Goal: Information Seeking & Learning: Find specific fact

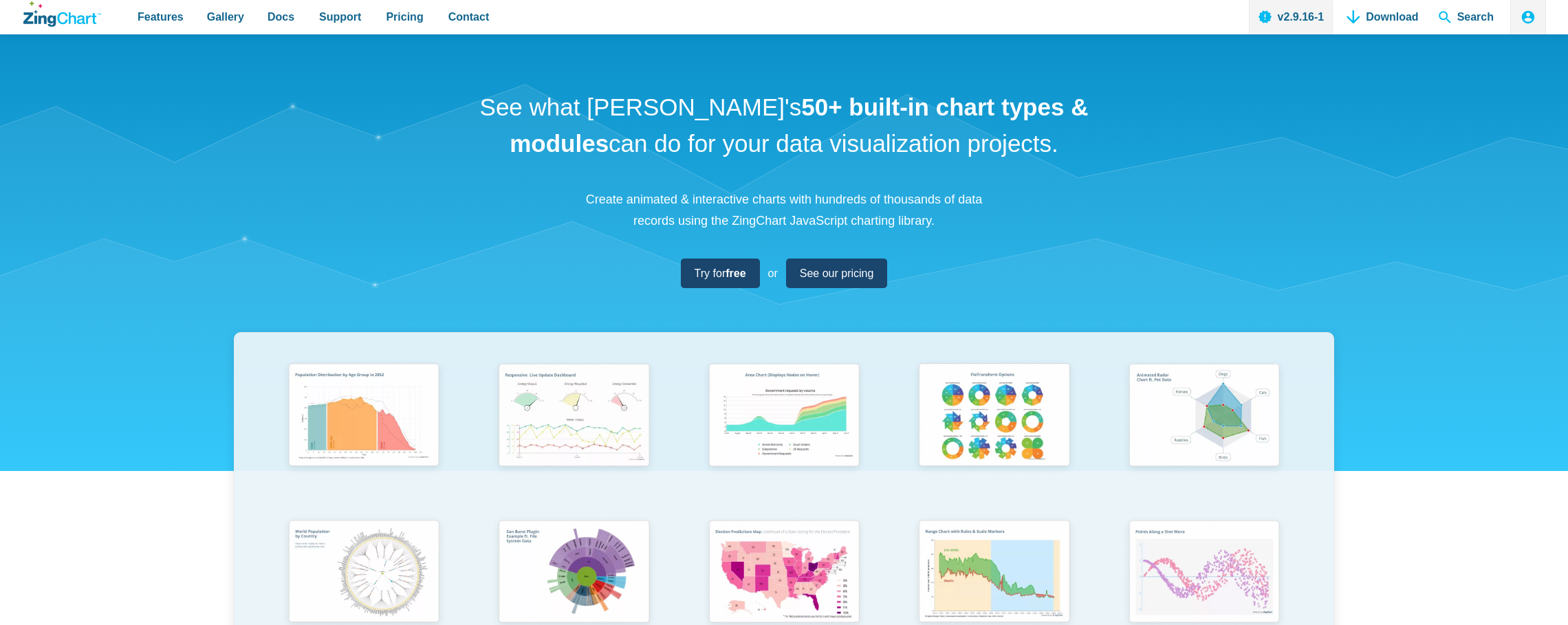
click at [1462, 16] on span "Search" at bounding box center [1466, 17] width 67 height 34
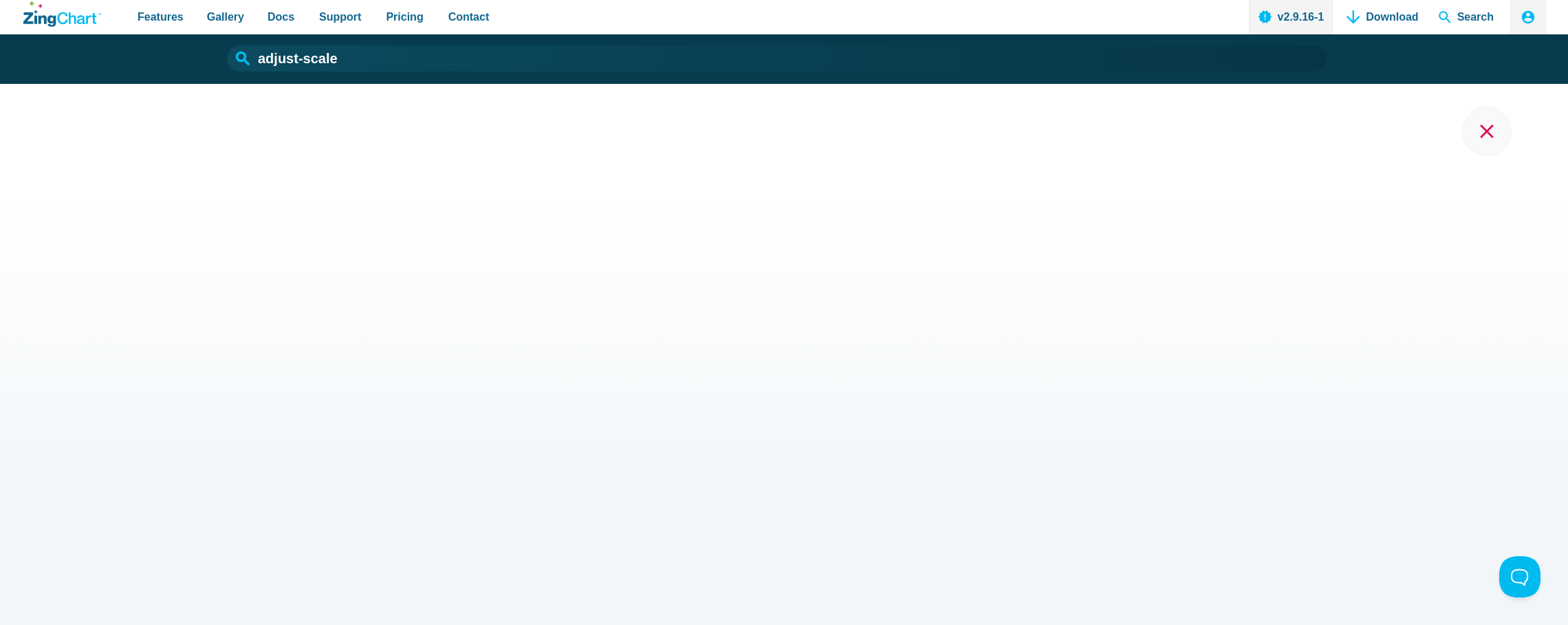
type input "adjust-scale"
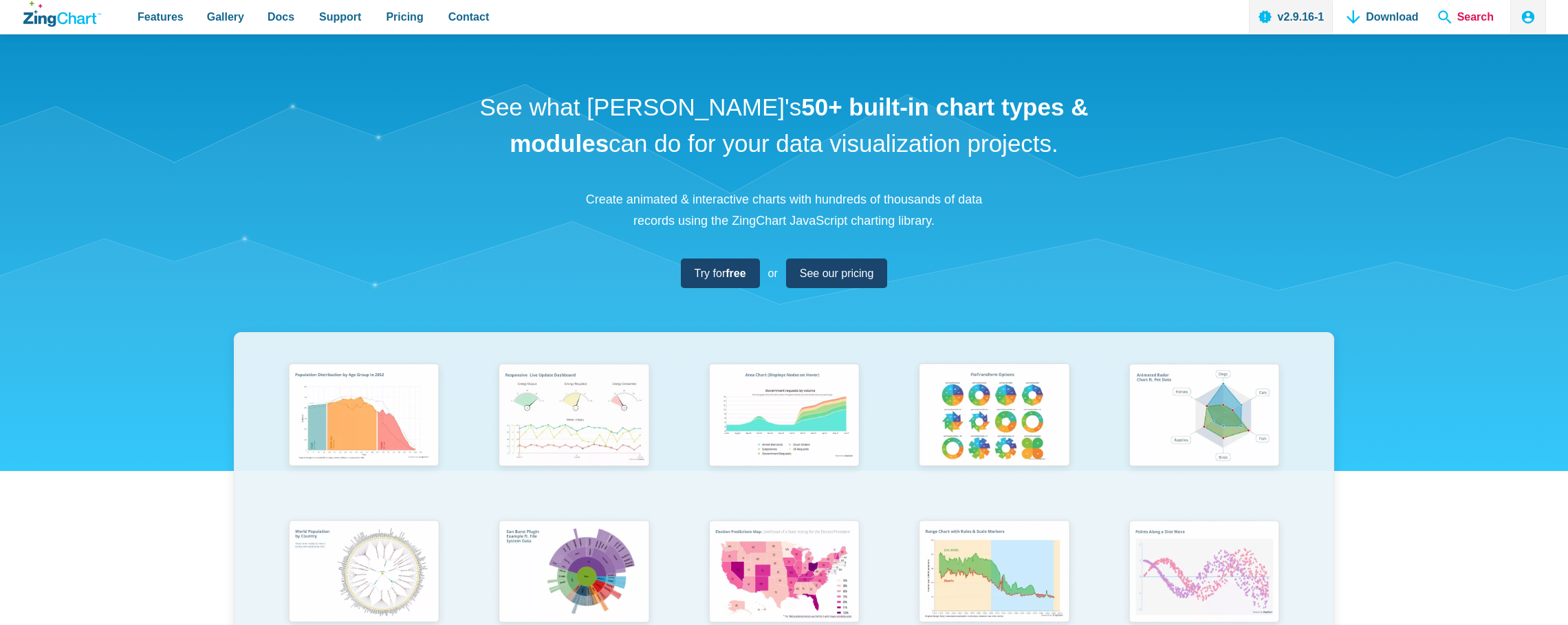
click at [1461, 14] on span "Search" at bounding box center [1466, 17] width 67 height 34
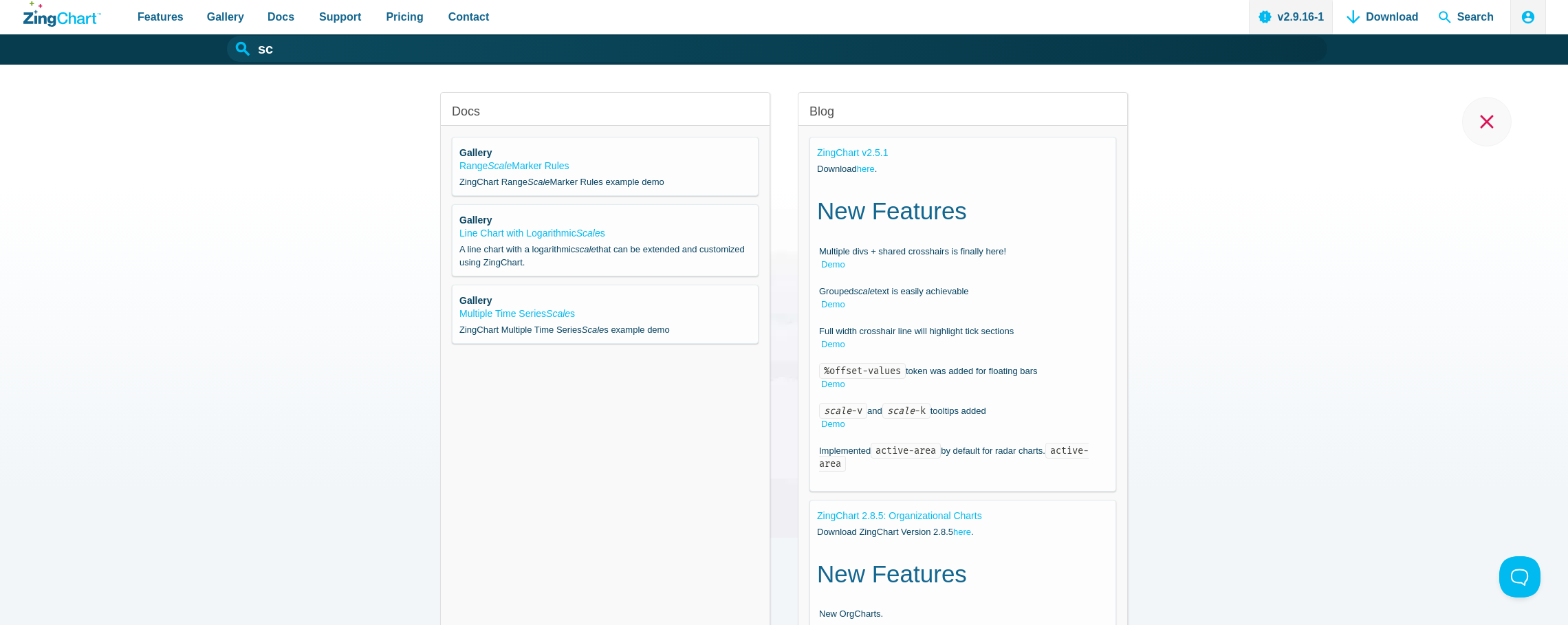
type input "s"
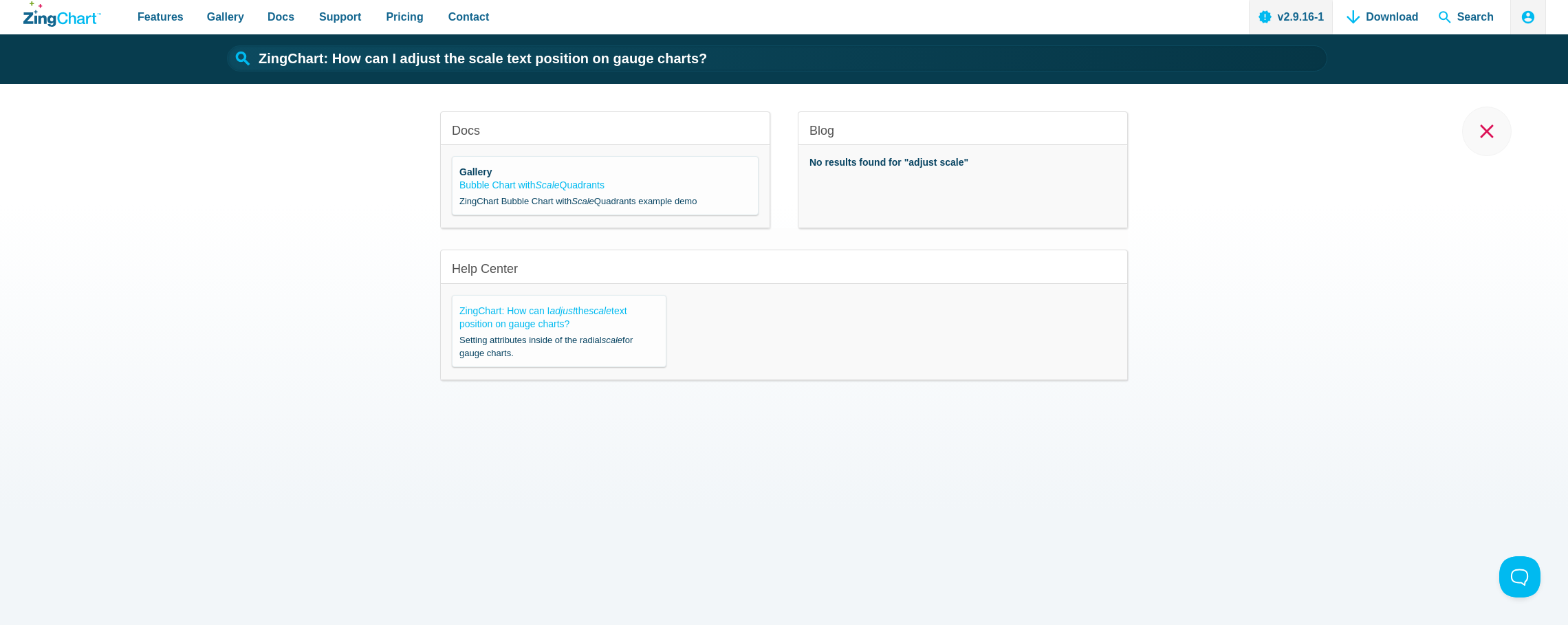
type input "ZingChart: How can I adjust the scale text position on gauge charts?"
